Goal: Information Seeking & Learning: Check status

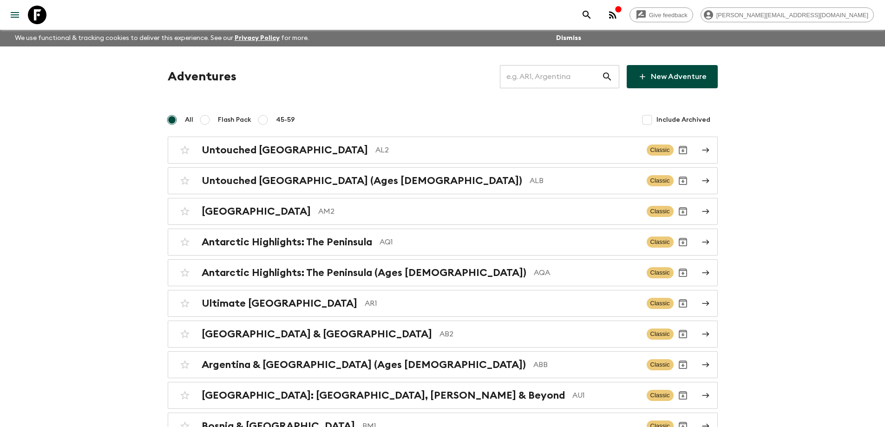
click at [524, 76] on input "text" at bounding box center [551, 77] width 102 height 26
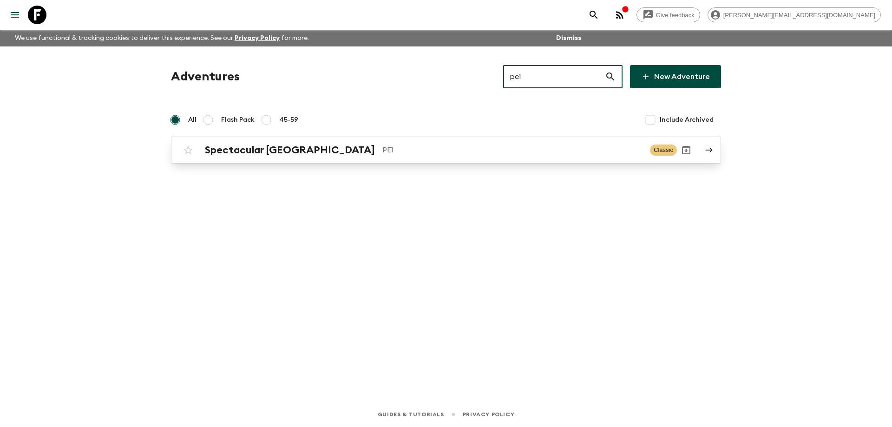
type input "pe1"
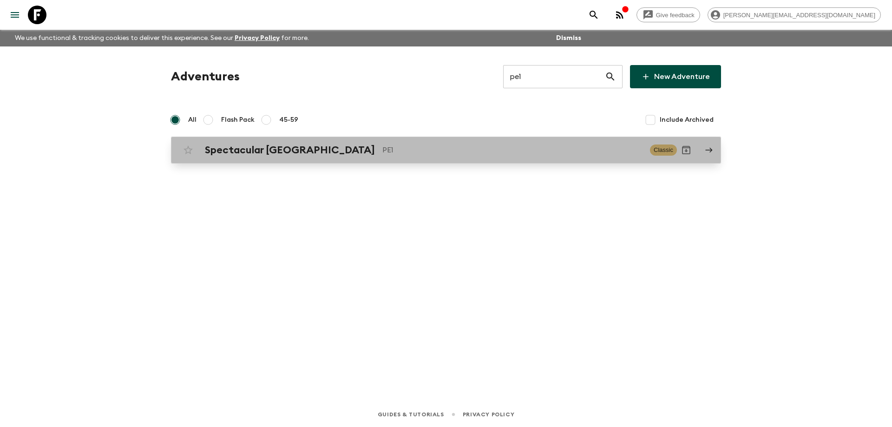
click at [408, 150] on p "PE1" at bounding box center [512, 150] width 260 height 11
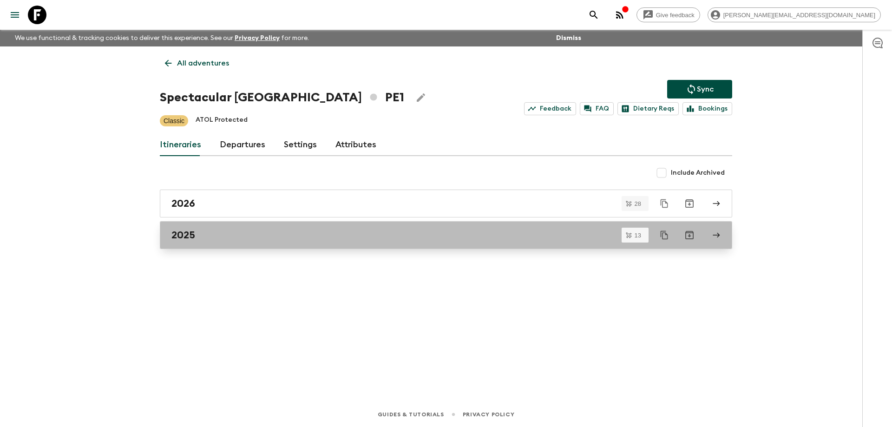
click at [231, 238] on div "2025" at bounding box center [437, 235] width 532 height 12
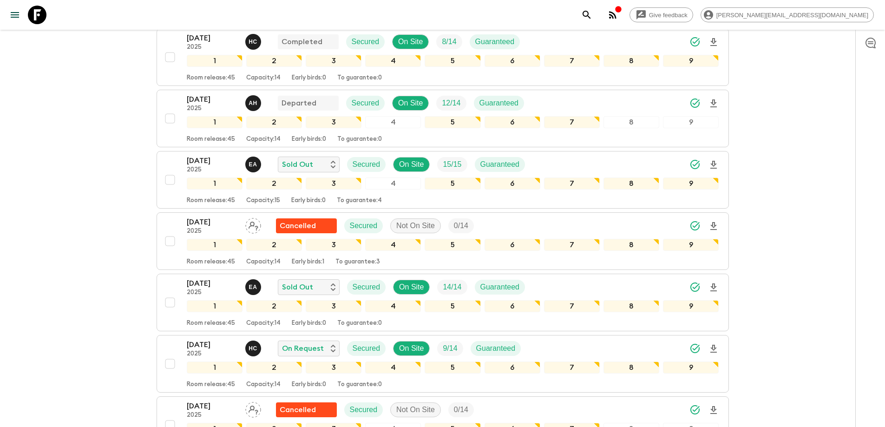
scroll to position [186, 0]
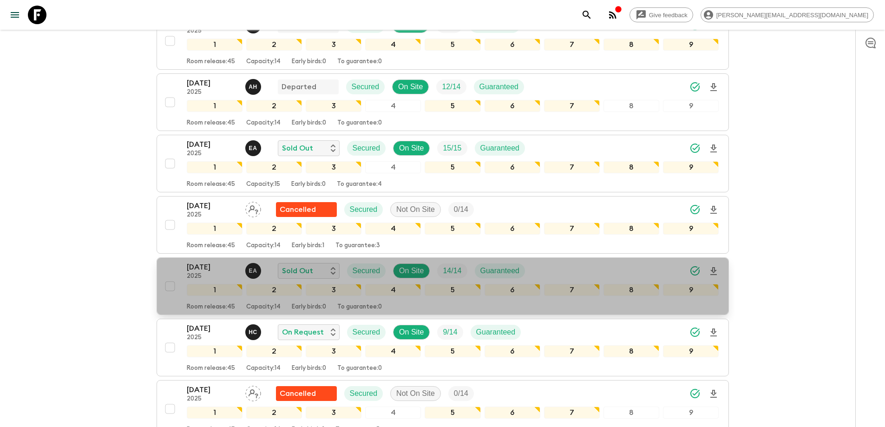
click at [204, 267] on p "[DATE]" at bounding box center [212, 267] width 51 height 11
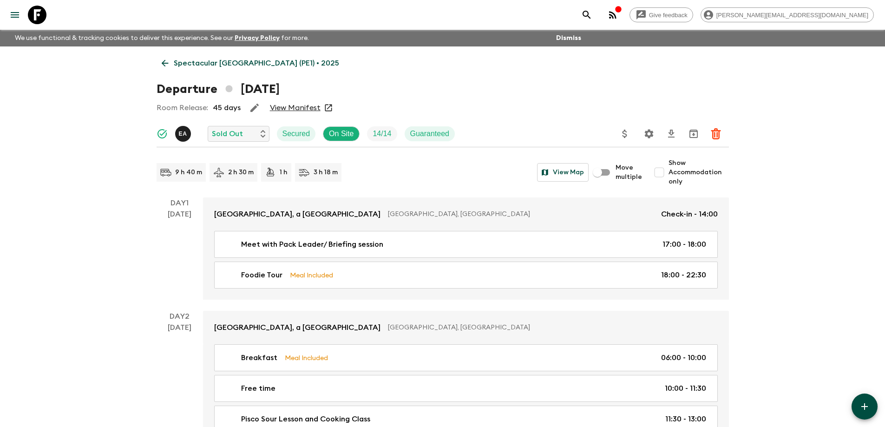
click at [312, 108] on link "View Manifest" at bounding box center [295, 107] width 51 height 9
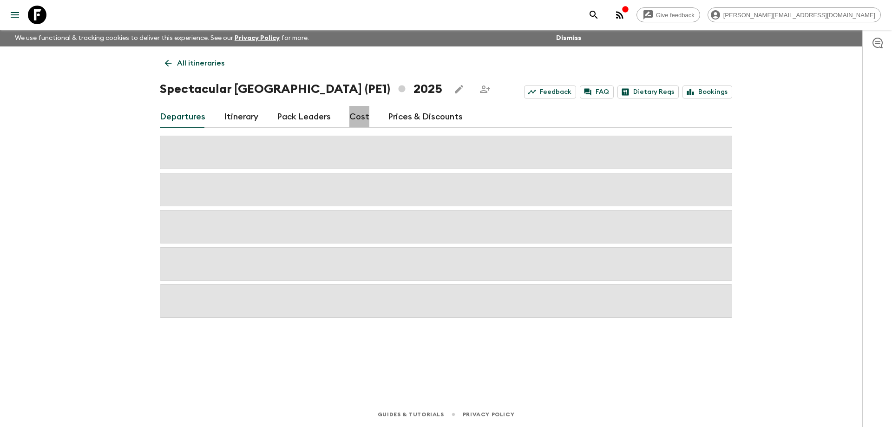
click at [358, 120] on link "Cost" at bounding box center [359, 117] width 20 height 22
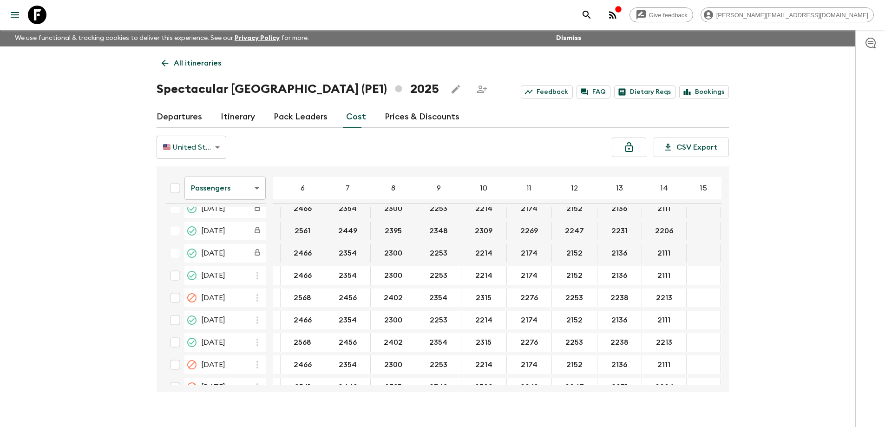
scroll to position [279, 83]
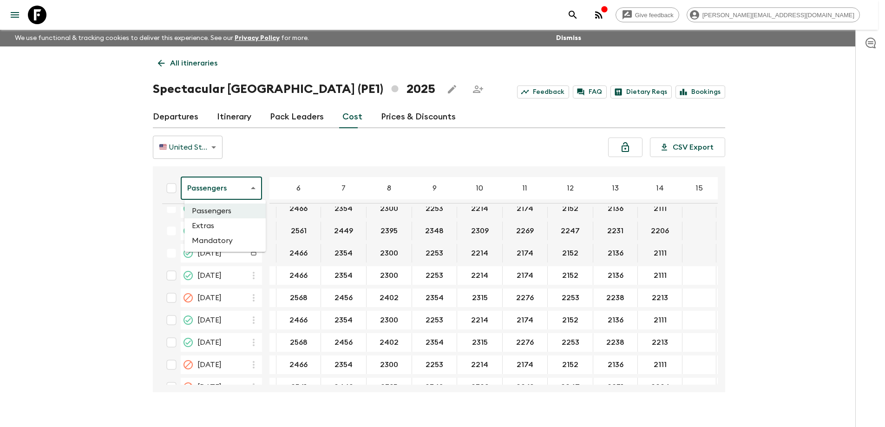
click at [221, 189] on body "Give feedback [PERSON_NAME][EMAIL_ADDRESS][DOMAIN_NAME] We use functional & tra…" at bounding box center [442, 221] width 885 height 443
click at [219, 226] on li "Extras" at bounding box center [224, 225] width 81 height 15
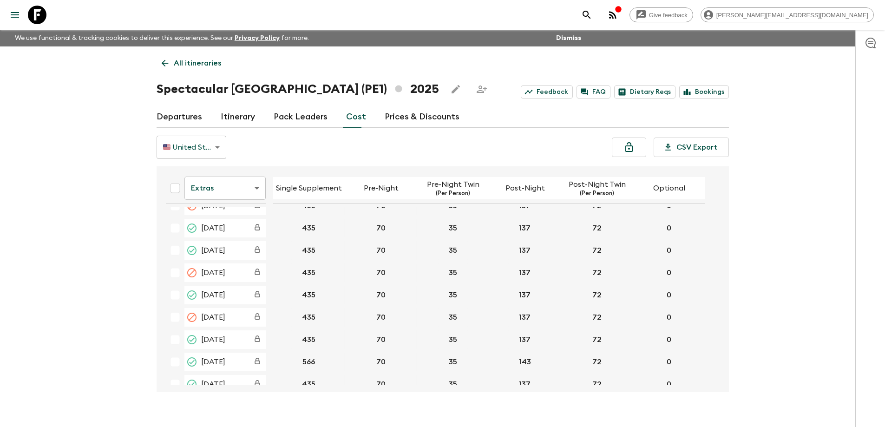
scroll to position [139, 0]
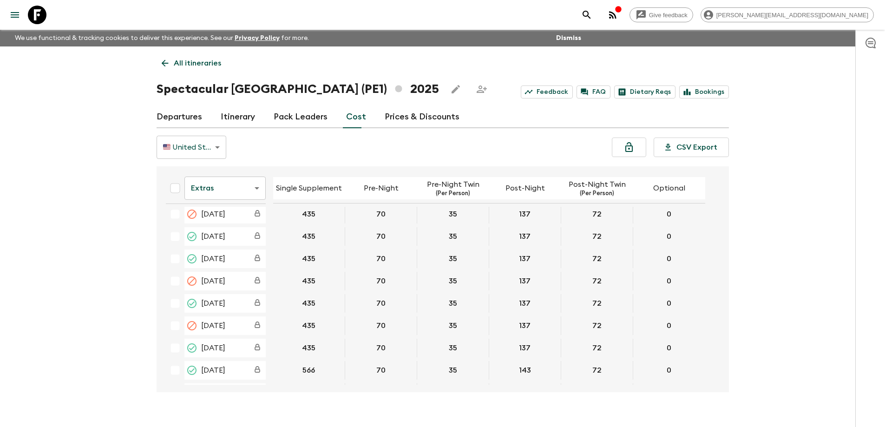
click at [36, 6] on icon at bounding box center [37, 15] width 19 height 19
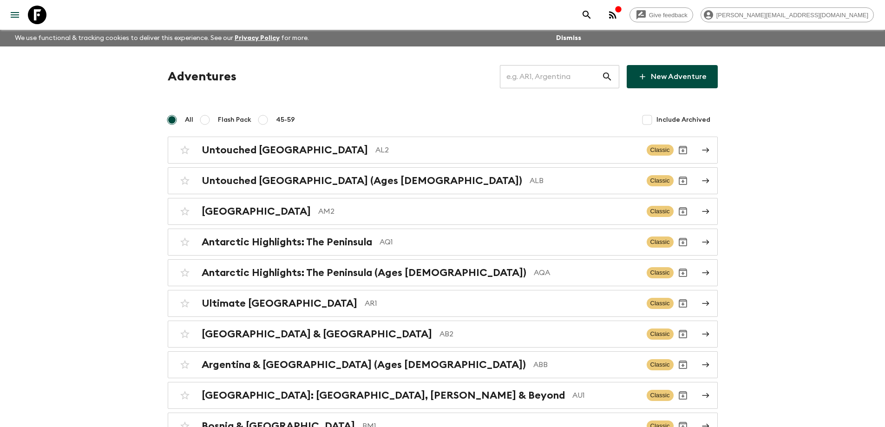
click at [533, 79] on input "text" at bounding box center [551, 77] width 102 height 26
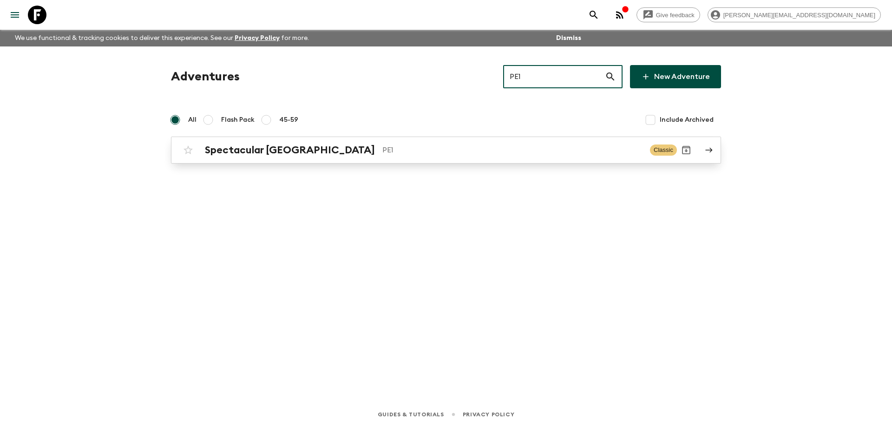
type input "PE1"
click at [410, 158] on div "Spectacular Peru PE1 Classic" at bounding box center [428, 150] width 498 height 19
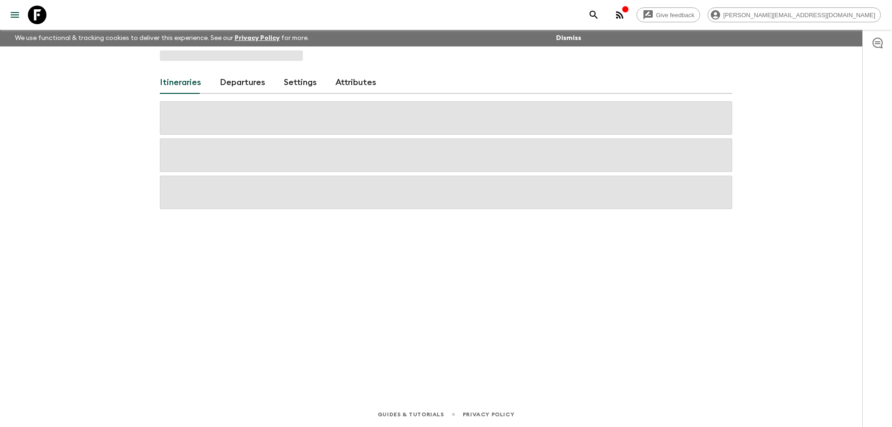
click at [410, 158] on span at bounding box center [446, 154] width 573 height 33
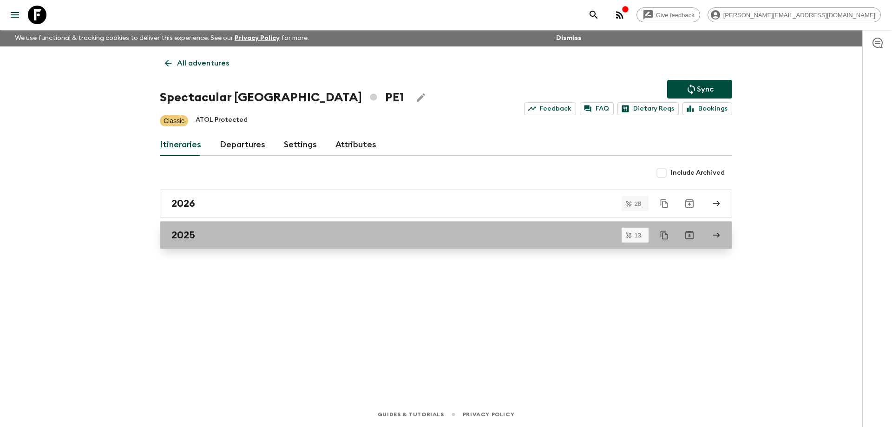
click at [236, 243] on link "2025" at bounding box center [446, 235] width 573 height 28
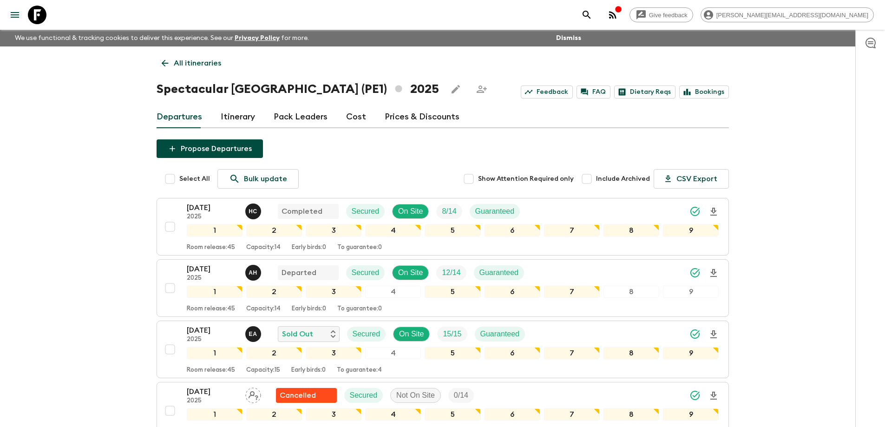
click at [41, 14] on icon at bounding box center [37, 15] width 19 height 19
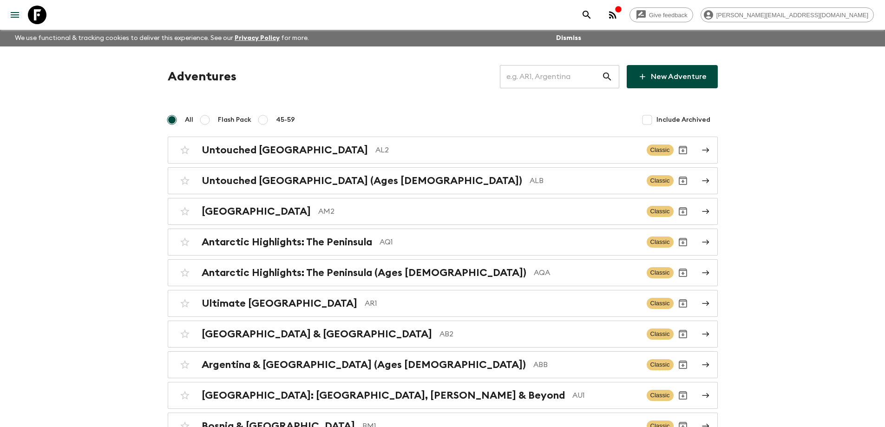
click at [529, 79] on input "text" at bounding box center [551, 77] width 102 height 26
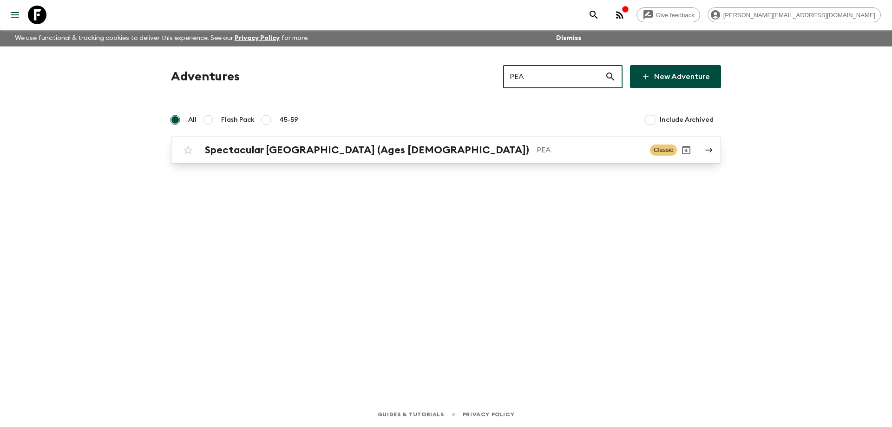
type input "PEA"
click at [537, 149] on p "PEA" at bounding box center [590, 150] width 106 height 11
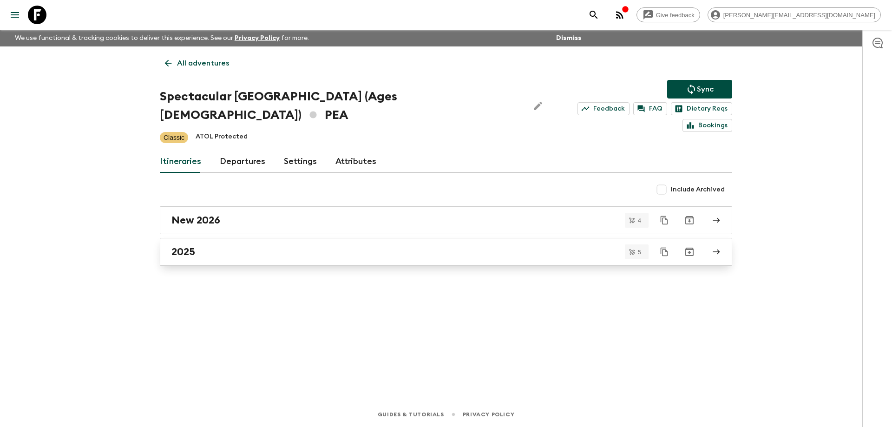
click at [259, 246] on div "2025" at bounding box center [437, 252] width 532 height 12
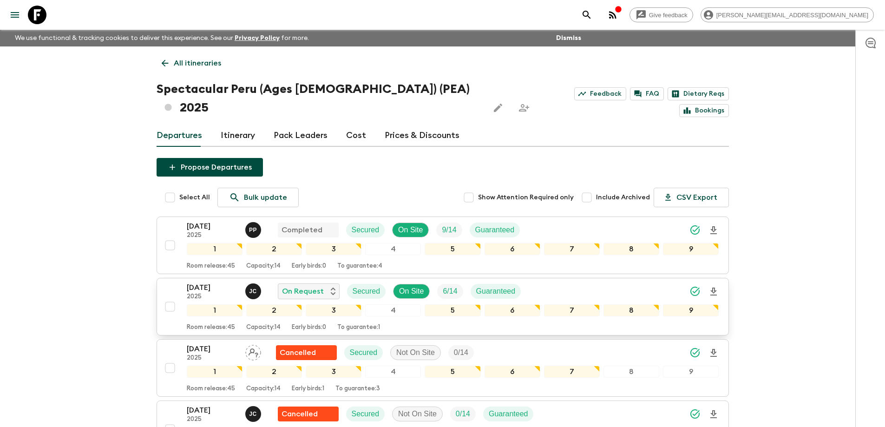
click at [204, 282] on p "[DATE]" at bounding box center [212, 287] width 51 height 11
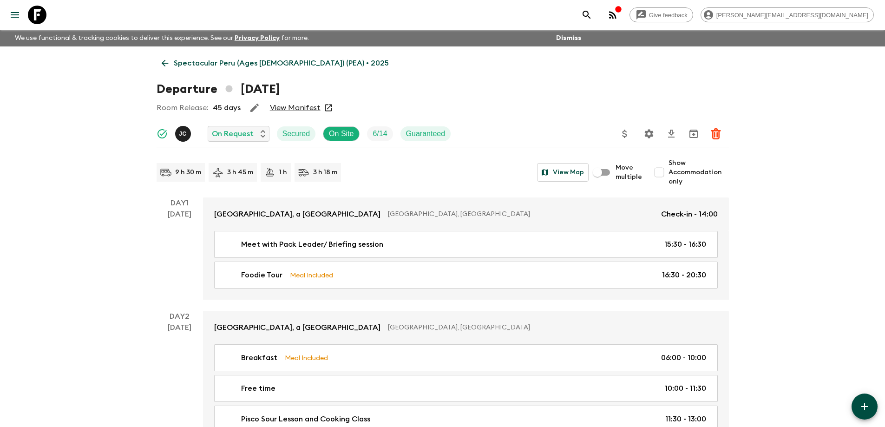
click at [301, 108] on link "View Manifest" at bounding box center [295, 107] width 51 height 9
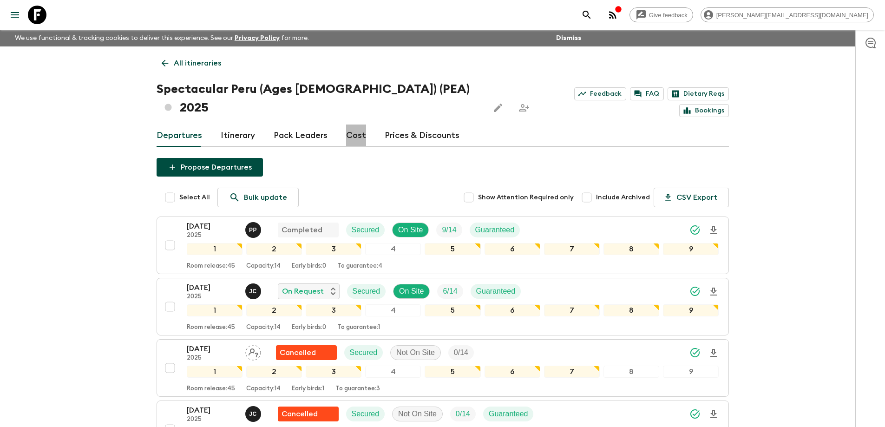
click at [354, 125] on link "Cost" at bounding box center [356, 136] width 20 height 22
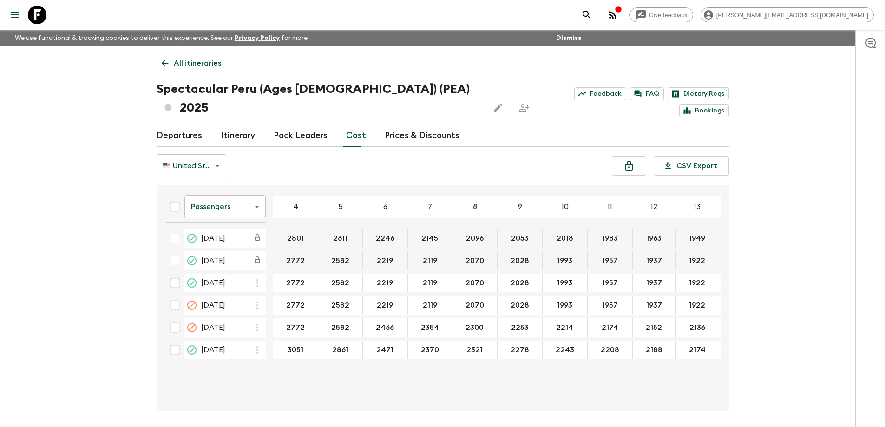
click at [242, 191] on body "Give feedback [PERSON_NAME][EMAIL_ADDRESS][DOMAIN_NAME] We use functional & tra…" at bounding box center [442, 231] width 885 height 462
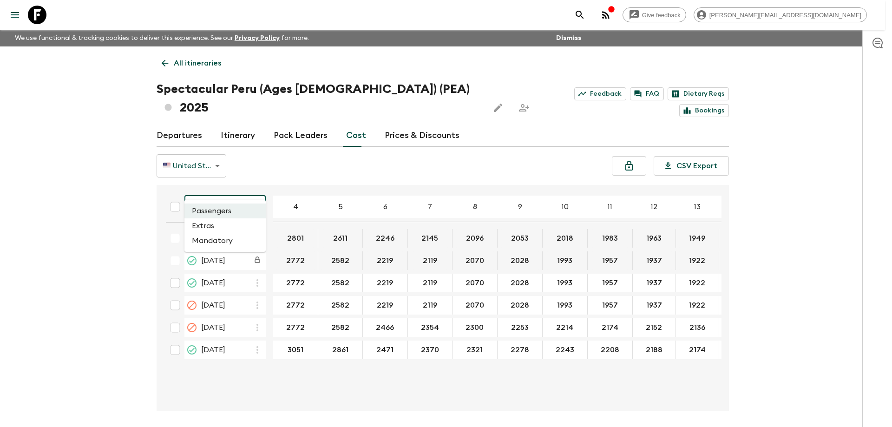
click at [241, 227] on li "Extras" at bounding box center [224, 225] width 81 height 15
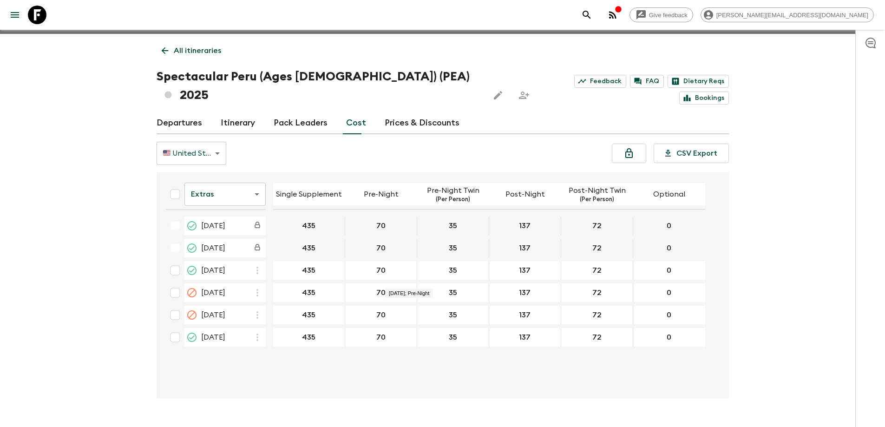
scroll to position [16, 0]
